Goal: Ask a question: Seek information or help from site administrators or community

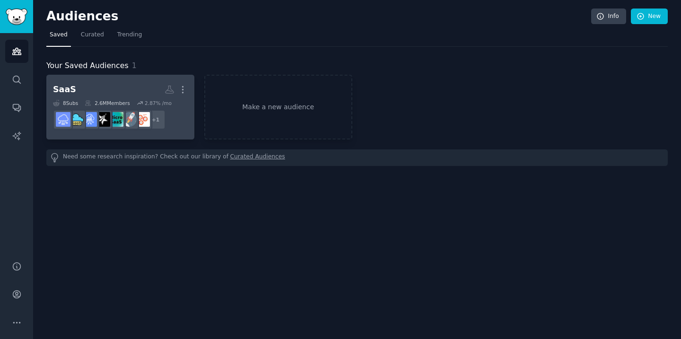
click at [100, 86] on h2 "SaaS More" at bounding box center [120, 89] width 135 height 17
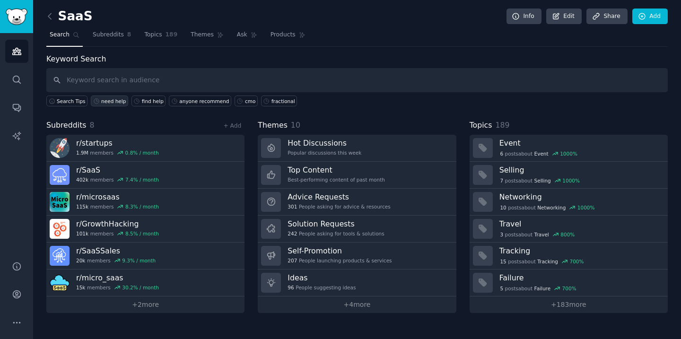
click at [113, 101] on div "need help" at bounding box center [113, 101] width 25 height 7
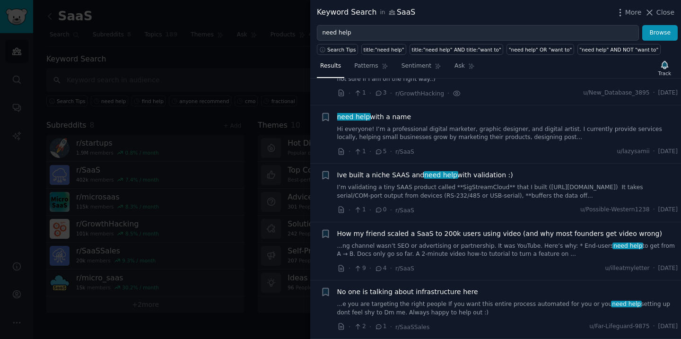
scroll to position [146, 0]
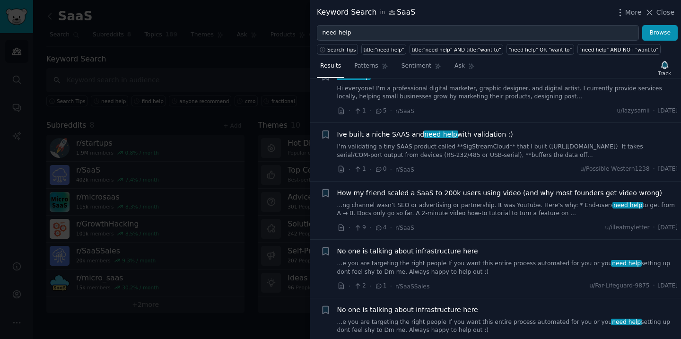
click at [255, 83] on div at bounding box center [340, 169] width 681 height 339
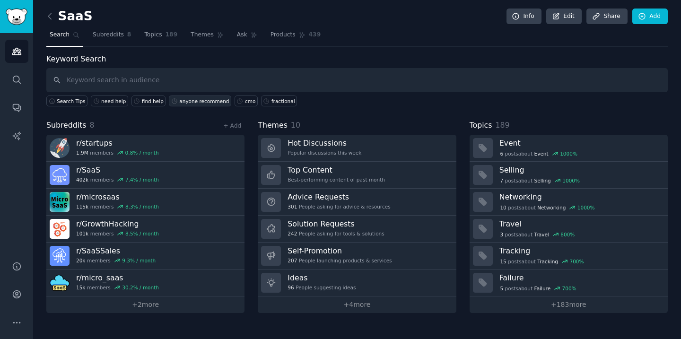
click at [203, 102] on div "anyone recommend" at bounding box center [204, 101] width 50 height 7
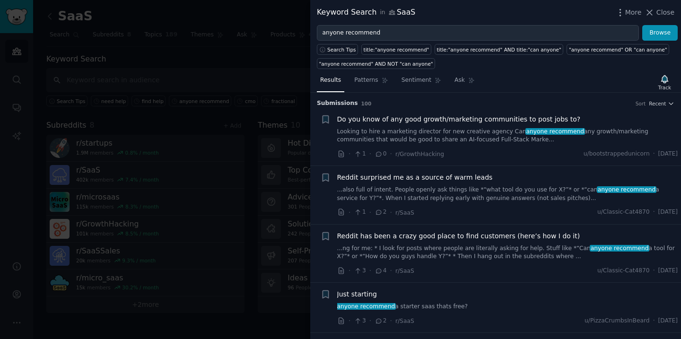
click at [449, 122] on span "Do you know of any good growth/marketing communities to post jobs to?" at bounding box center [459, 120] width 244 height 10
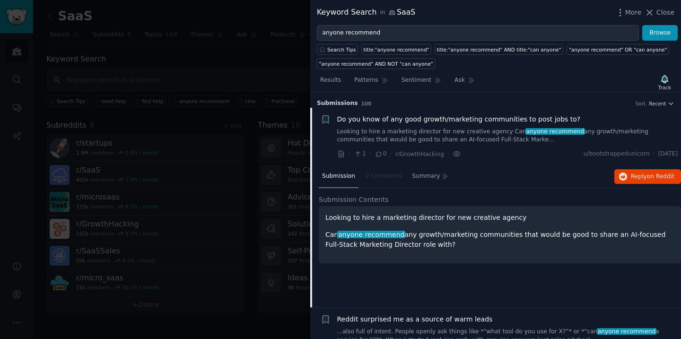
scroll to position [15, 0]
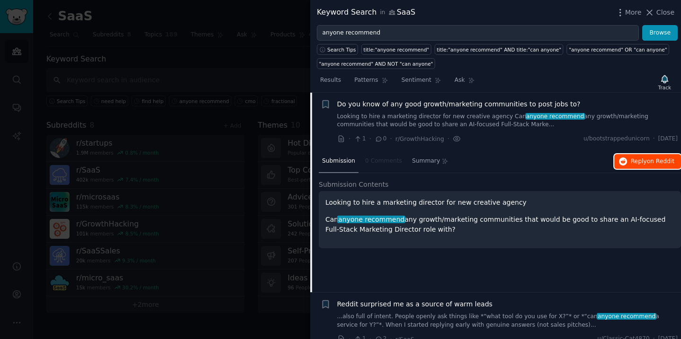
click at [635, 162] on span "Reply on Reddit" at bounding box center [653, 162] width 44 height 9
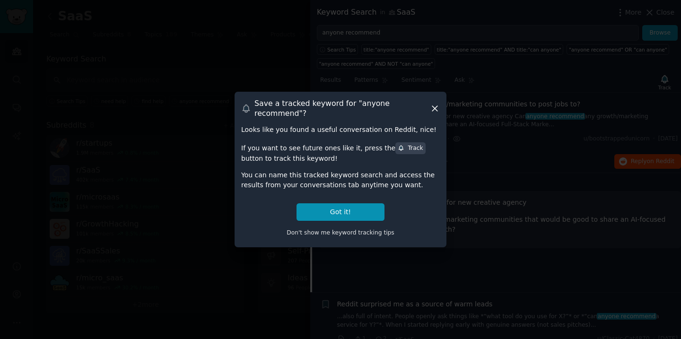
click at [435, 109] on icon at bounding box center [435, 109] width 10 height 10
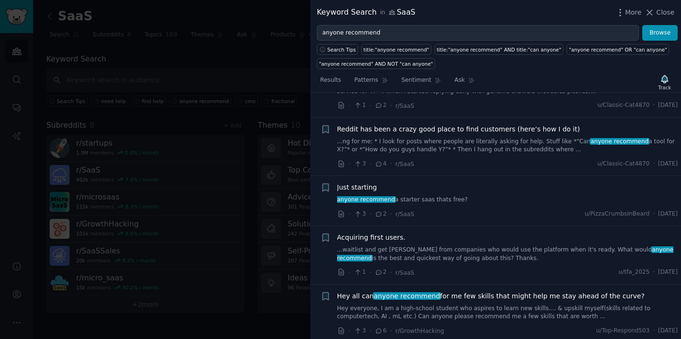
scroll to position [309, 0]
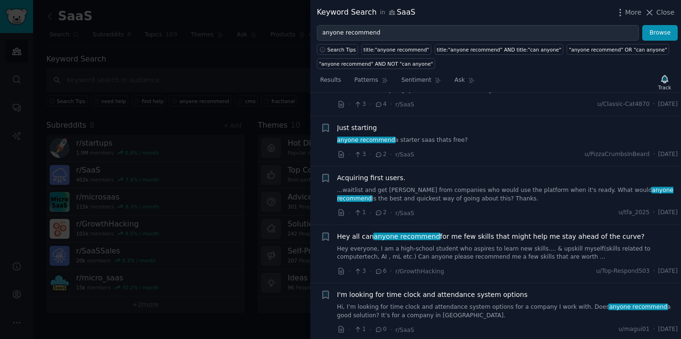
click at [269, 75] on div at bounding box center [340, 169] width 681 height 339
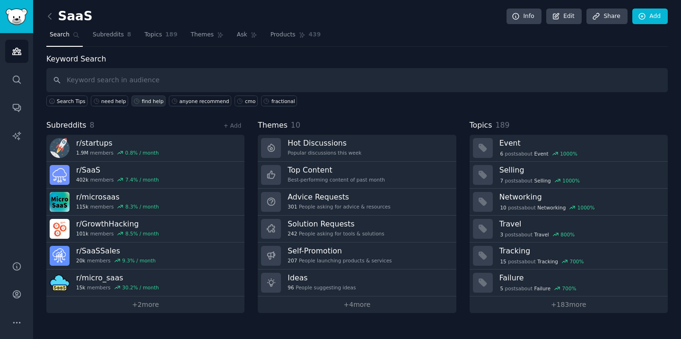
click at [147, 101] on div "find help" at bounding box center [153, 101] width 22 height 7
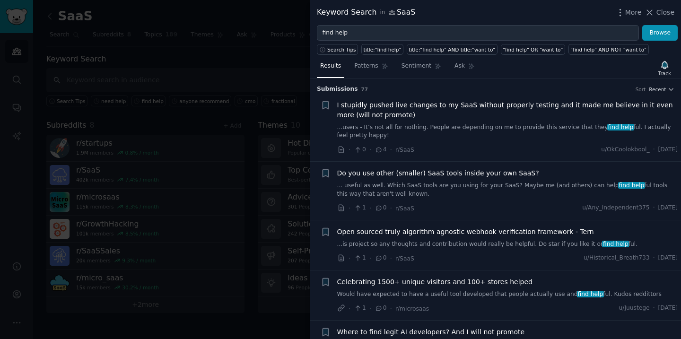
click at [273, 60] on div at bounding box center [340, 169] width 681 height 339
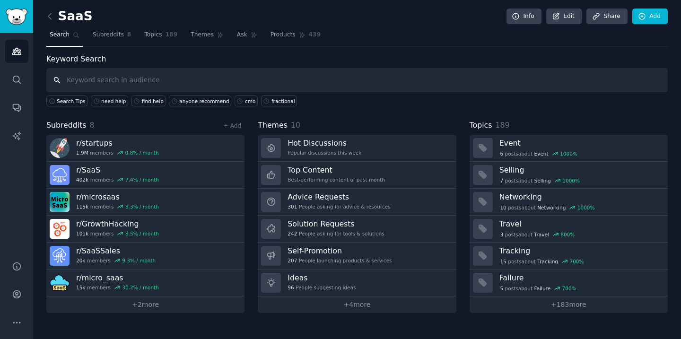
click at [186, 82] on input "text" at bounding box center [357, 80] width 622 height 24
type input "hire a"
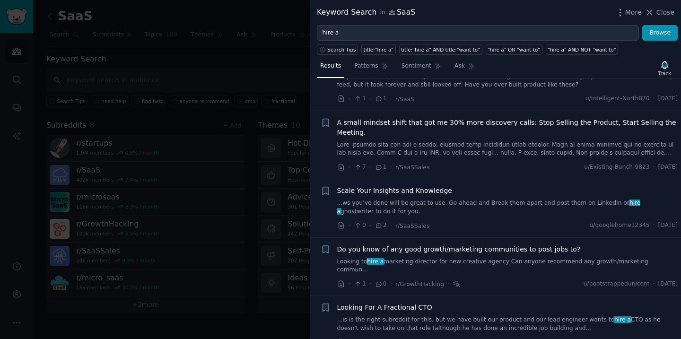
scroll to position [92, 0]
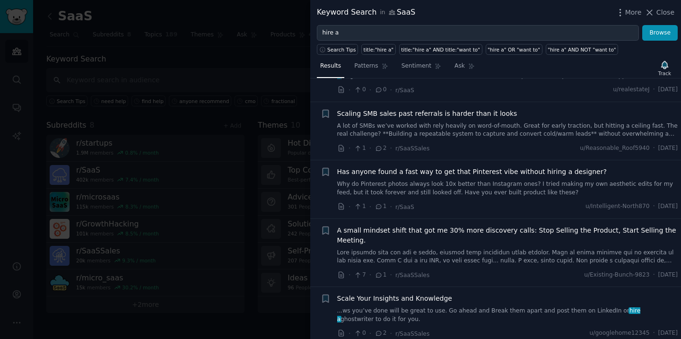
click at [284, 63] on div at bounding box center [340, 169] width 681 height 339
